Goal: Find specific page/section: Find specific page/section

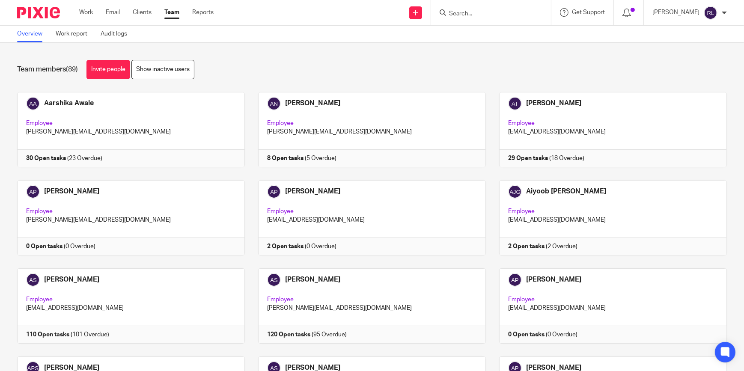
click at [475, 16] on input "Search" at bounding box center [486, 14] width 77 height 8
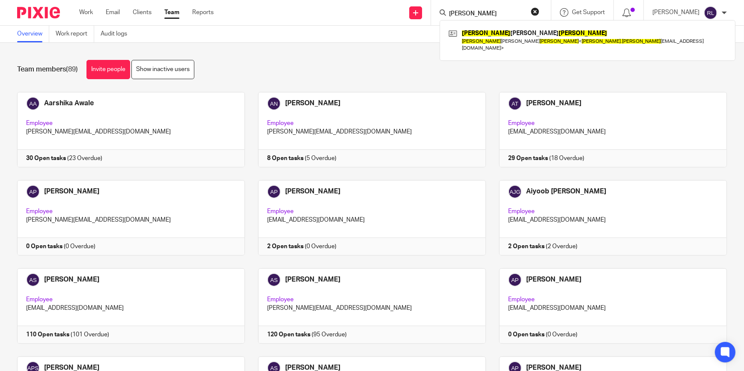
type input "george gibb"
click at [502, 39] on link at bounding box center [587, 40] width 282 height 27
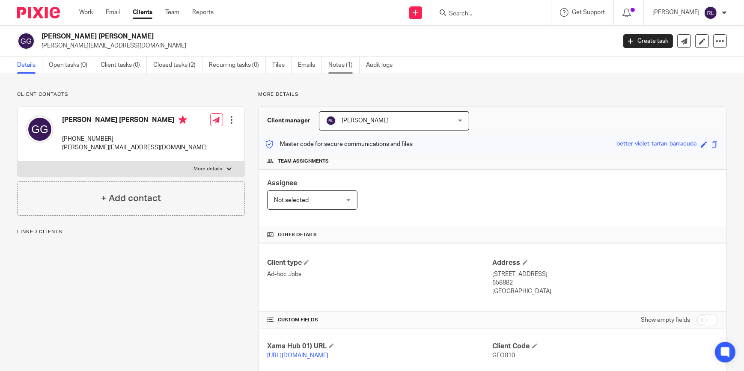
click at [338, 66] on link "Notes (1)" at bounding box center [343, 65] width 31 height 17
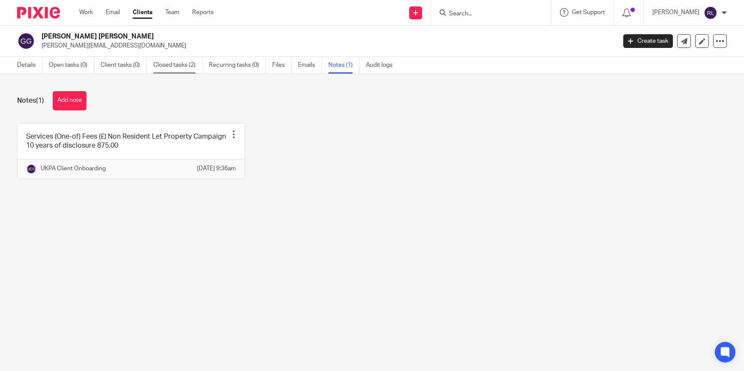
click at [197, 66] on link "Closed tasks (2)" at bounding box center [177, 65] width 49 height 17
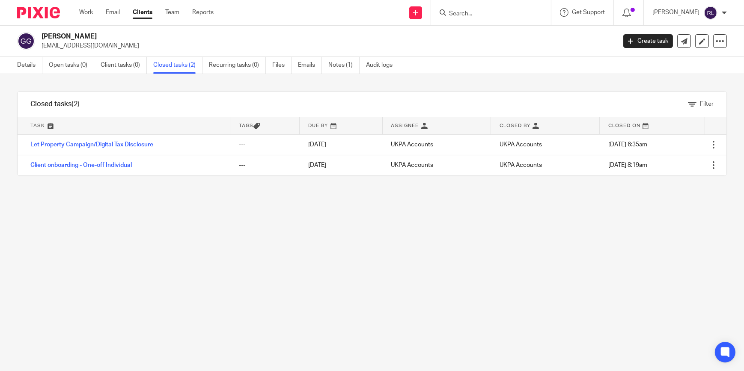
click at [86, 144] on link "Let Property Campaign/Digital Tax Disclosure" at bounding box center [91, 145] width 123 height 6
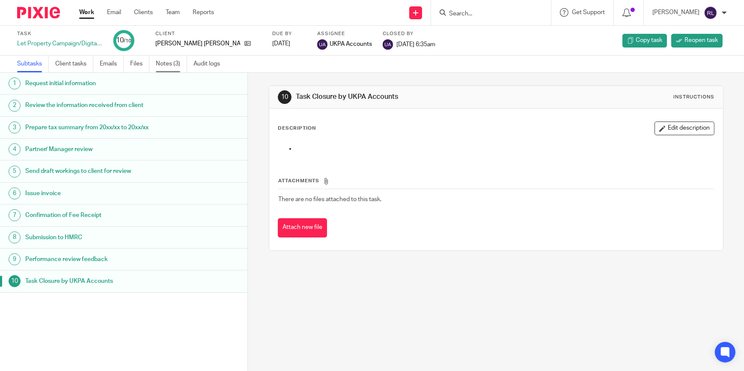
click at [173, 63] on link "Notes (3)" at bounding box center [171, 64] width 31 height 17
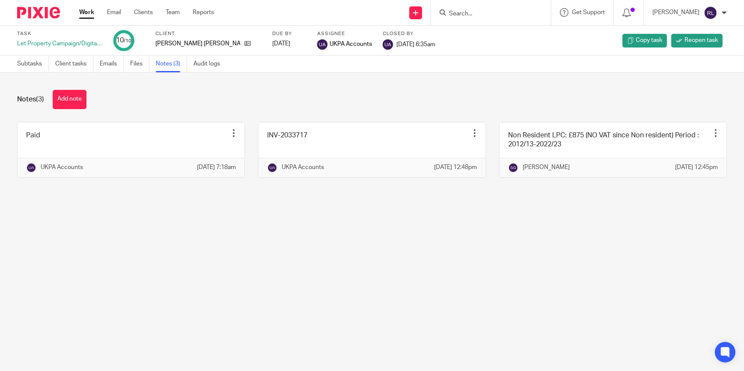
click at [473, 8] on form at bounding box center [493, 12] width 91 height 11
click at [473, 9] on form at bounding box center [493, 12] width 91 height 11
click at [472, 12] on input "Search" at bounding box center [486, 14] width 77 height 8
click at [469, 15] on input "Search" at bounding box center [486, 14] width 77 height 8
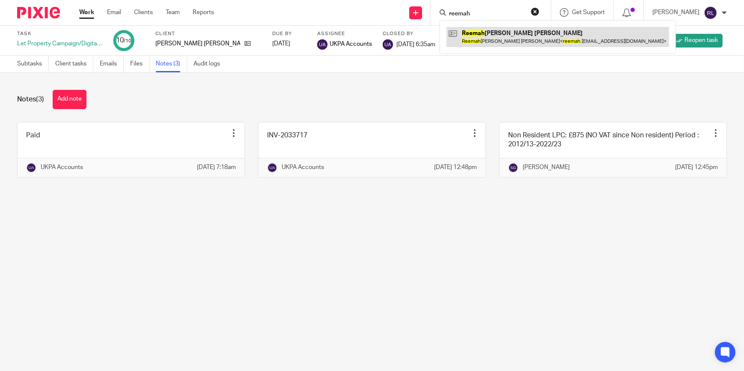
type input "reemah"
click at [479, 33] on link at bounding box center [557, 37] width 222 height 20
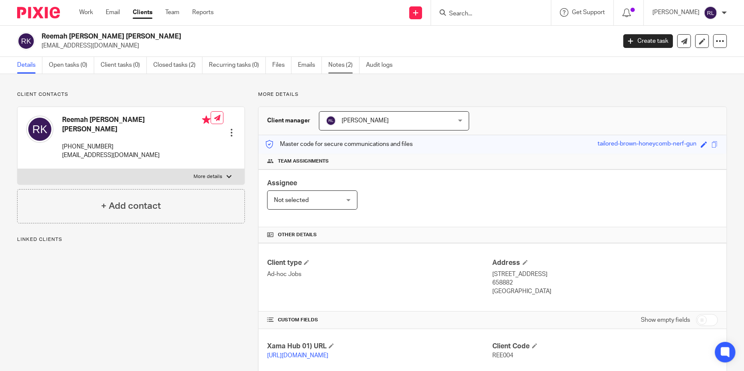
click at [329, 60] on link "Notes (2)" at bounding box center [343, 65] width 31 height 17
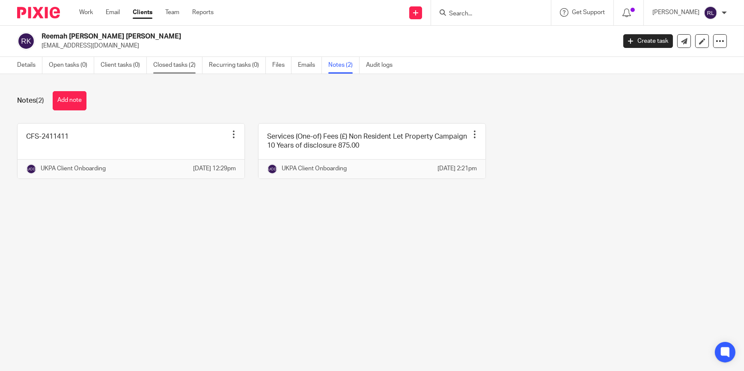
click at [181, 69] on link "Closed tasks (2)" at bounding box center [177, 65] width 49 height 17
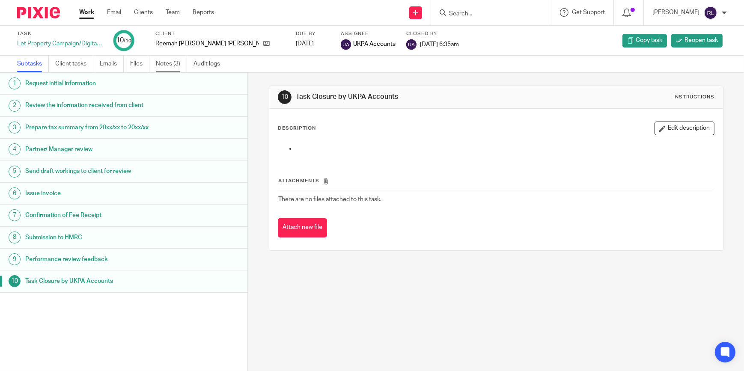
click at [175, 63] on link "Notes (3)" at bounding box center [171, 64] width 31 height 17
